Goal: Task Accomplishment & Management: Manage account settings

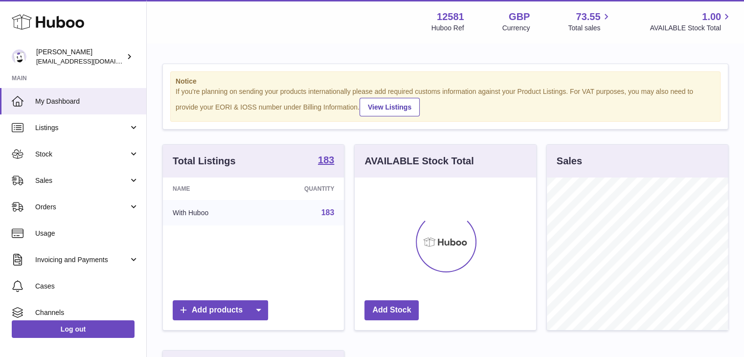
scroll to position [488842, 488813]
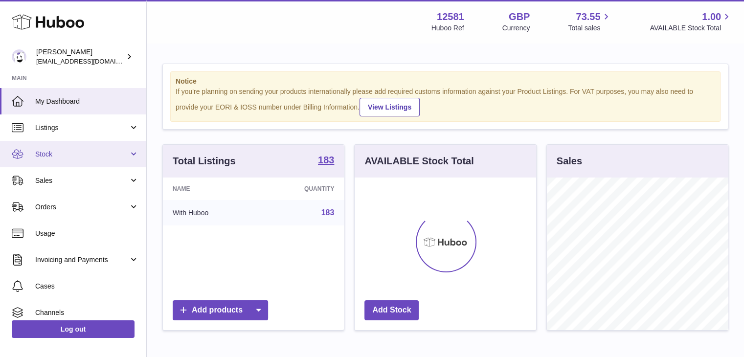
click at [92, 156] on span "Stock" at bounding box center [81, 154] width 93 height 9
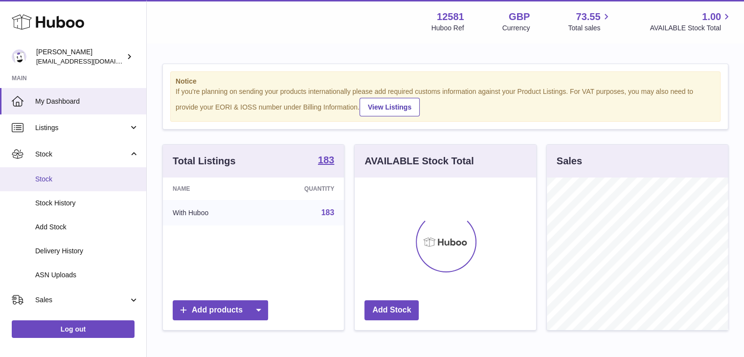
click at [57, 180] on span "Stock" at bounding box center [87, 179] width 104 height 9
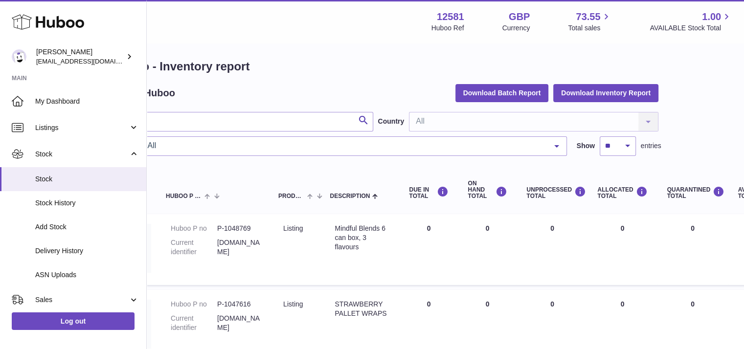
scroll to position [5, 0]
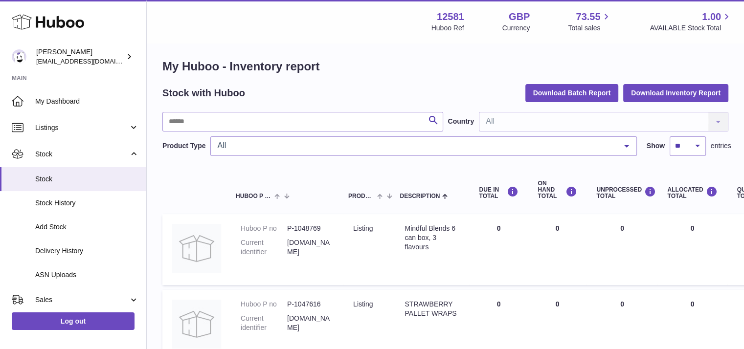
click at [391, 138] on div "All" at bounding box center [423, 146] width 426 height 20
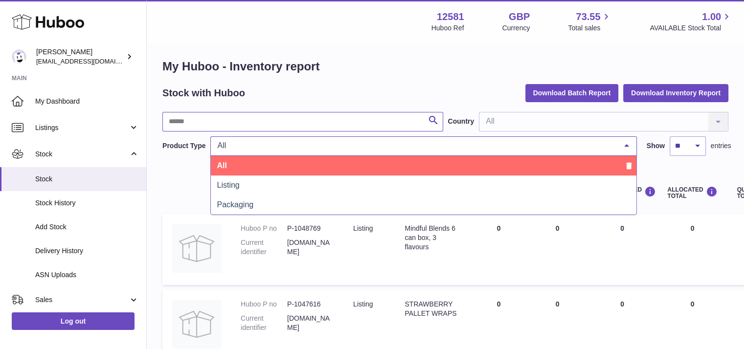
click at [354, 127] on input "text" at bounding box center [302, 122] width 281 height 20
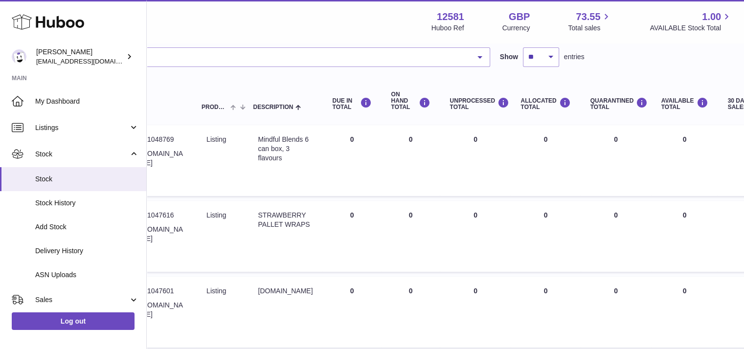
scroll to position [15, 147]
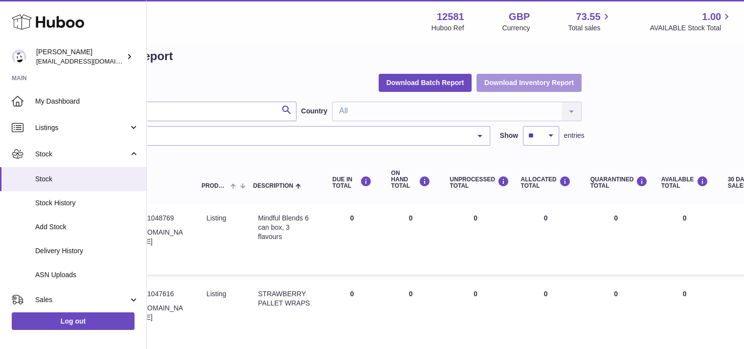
click at [554, 77] on button "Download Inventory Report" at bounding box center [528, 83] width 105 height 18
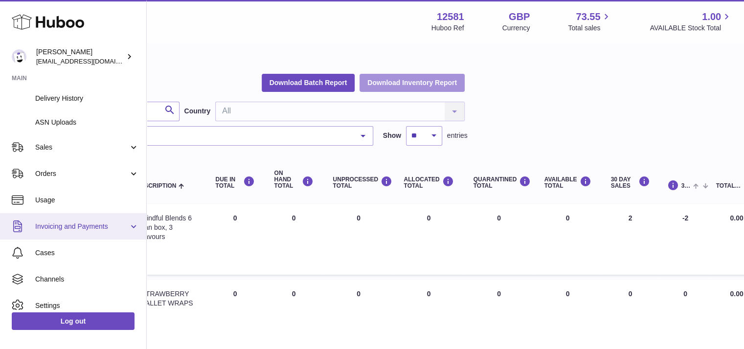
scroll to position [180, 0]
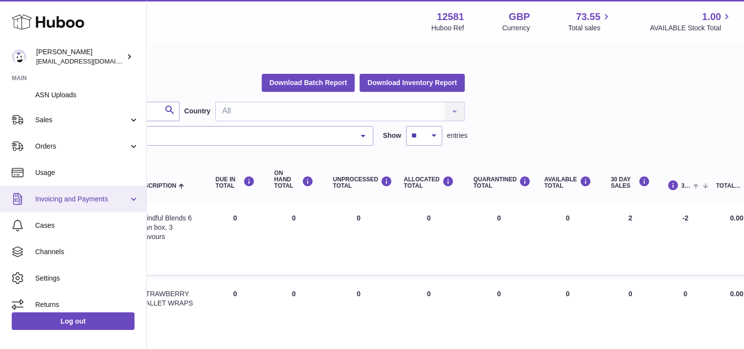
click at [122, 196] on span "Invoicing and Payments" at bounding box center [81, 199] width 93 height 9
click at [126, 199] on span "Invoicing and Payments" at bounding box center [81, 199] width 93 height 9
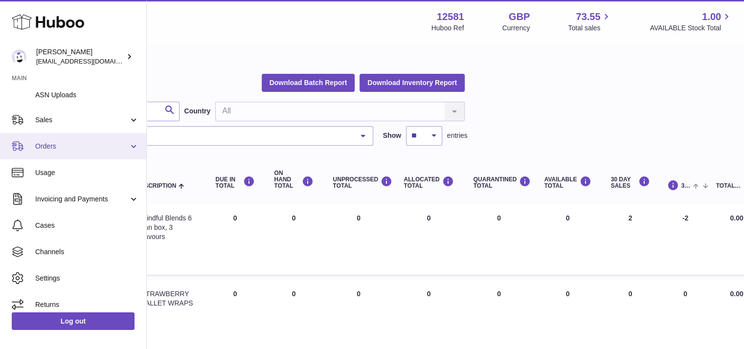
drag, startPoint x: 101, startPoint y: 151, endPoint x: 74, endPoint y: 150, distance: 26.4
click at [74, 150] on span "Orders" at bounding box center [81, 146] width 93 height 9
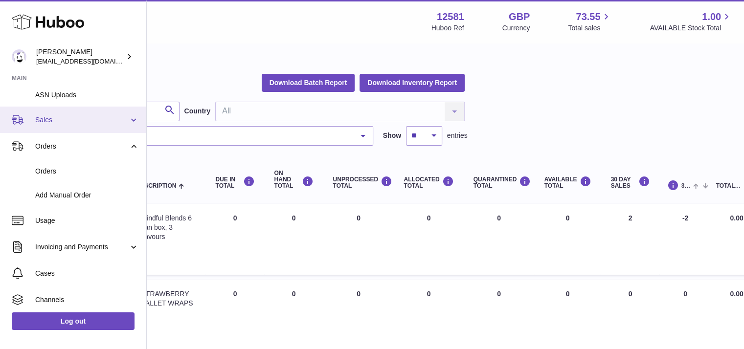
click at [92, 119] on span "Sales" at bounding box center [81, 119] width 93 height 9
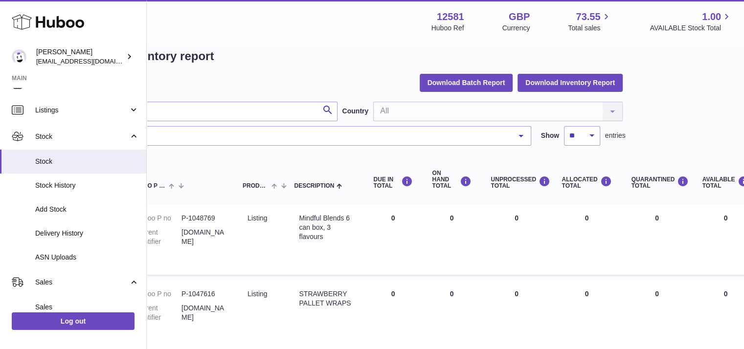
scroll to position [15, 0]
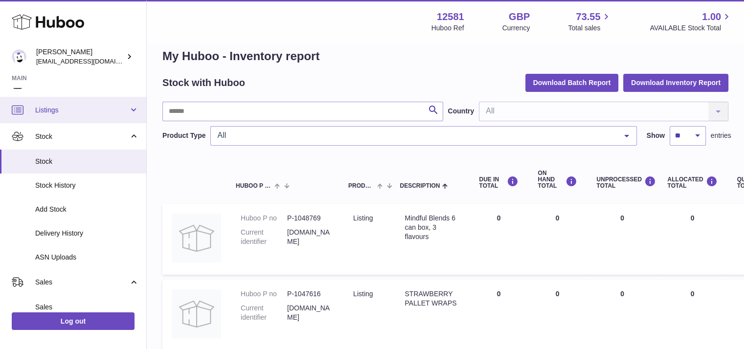
click at [112, 108] on span "Listings" at bounding box center [81, 110] width 93 height 9
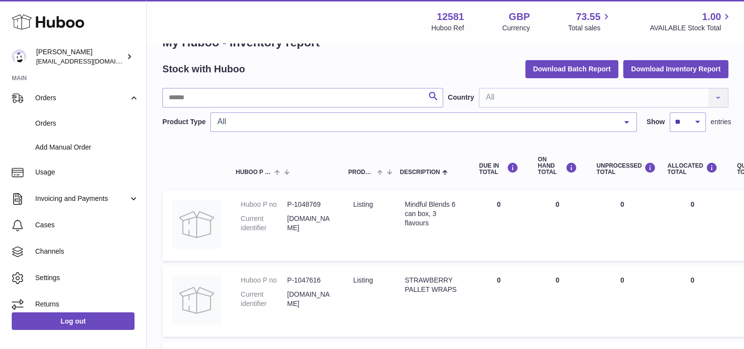
scroll to position [140, 0]
